Goal: Task Accomplishment & Management: Complete application form

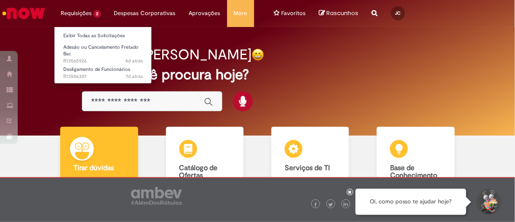
click at [78, 16] on body "Pular para o conteúdo da página Requisições 2 Exibir Todas as Solicitações Ades…" at bounding box center [257, 111] width 515 height 222
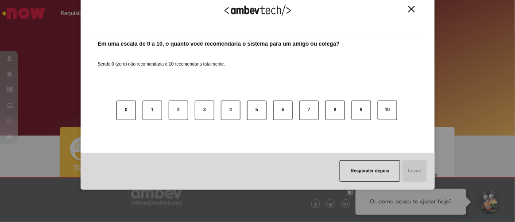
click at [413, 12] on img "Close" at bounding box center [412, 9] width 7 height 7
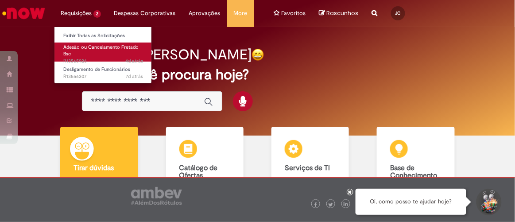
click at [89, 44] on span "Adesão ou Cancelamento Fretado Bsc" at bounding box center [100, 51] width 75 height 14
click at [90, 47] on span "Adesão ou Cancelamento Fretado Bsc" at bounding box center [100, 51] width 75 height 14
click at [122, 52] on link "Adesão ou Cancelamento Fretado Bsc 4d atrás 4 dias atrás R13565926" at bounding box center [103, 52] width 97 height 19
click at [79, 49] on span "Adesão ou Cancelamento Fretado Bsc" at bounding box center [100, 51] width 75 height 14
click at [97, 46] on span "Adesão ou Cancelamento Fretado Bsc" at bounding box center [100, 51] width 75 height 14
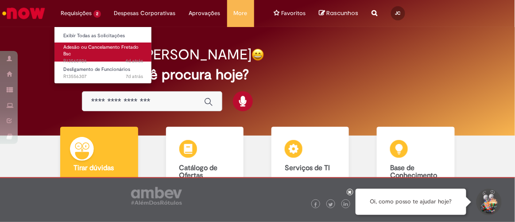
click at [76, 52] on link "Adesão ou Cancelamento Fretado Bsc 4d atrás 4 dias atrás R13565926" at bounding box center [103, 52] width 97 height 19
click at [93, 47] on span "Adesão ou Cancelamento Fretado Bsc" at bounding box center [100, 51] width 75 height 14
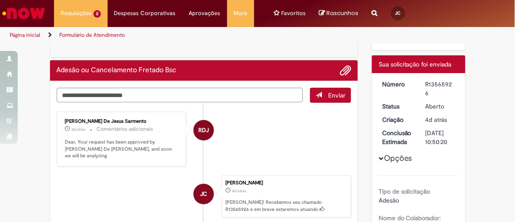
scroll to position [80, 0]
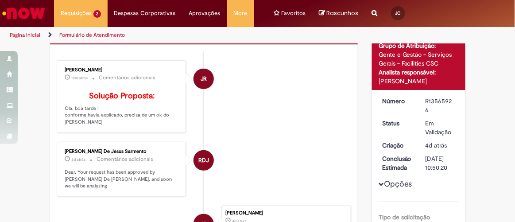
scroll to position [55, 0]
